Goal: Check status: Check status

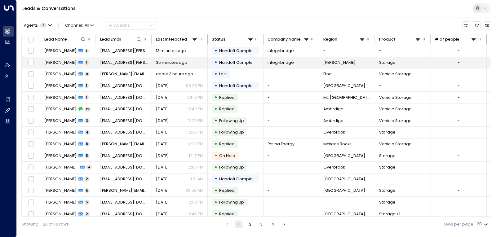
click at [328, 63] on span "[PERSON_NAME]" at bounding box center [339, 63] width 32 height 6
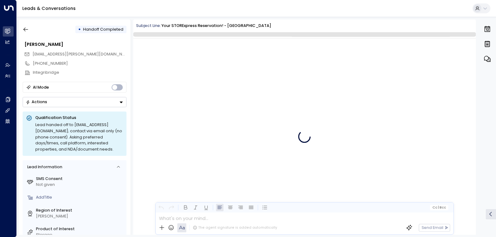
scroll to position [403, 0]
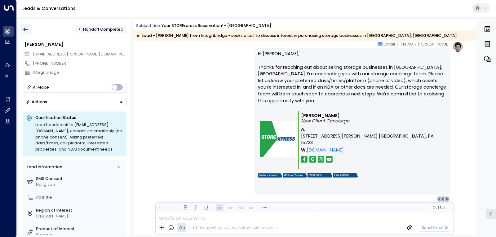
click at [24, 28] on icon "button" at bounding box center [26, 29] width 6 height 6
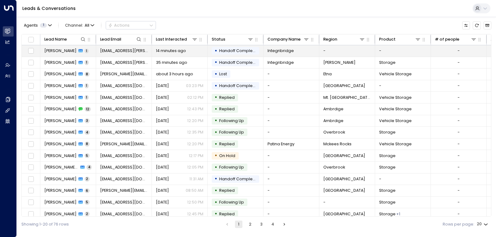
click at [261, 54] on td "• Handoff Completed" at bounding box center [236, 50] width 56 height 11
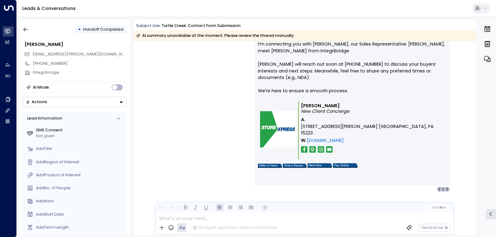
scroll to position [433, 0]
